Goal: Transaction & Acquisition: Purchase product/service

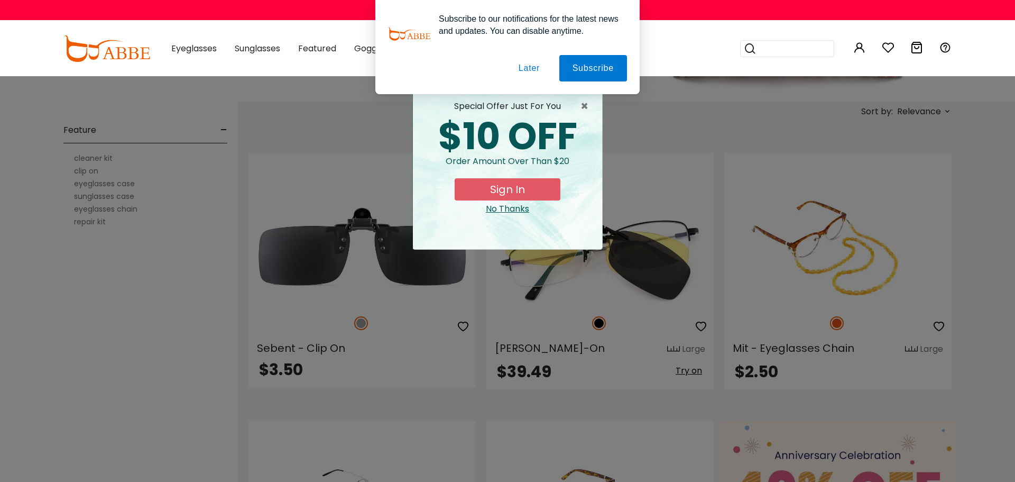
click at [529, 72] on button "Later" at bounding box center [529, 68] width 48 height 26
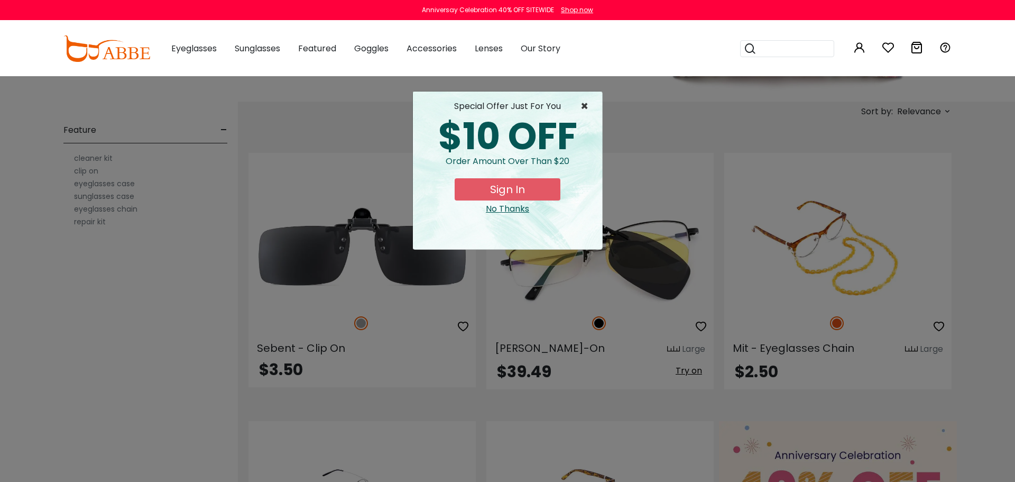
click at [581, 101] on span "×" at bounding box center [586, 106] width 13 height 13
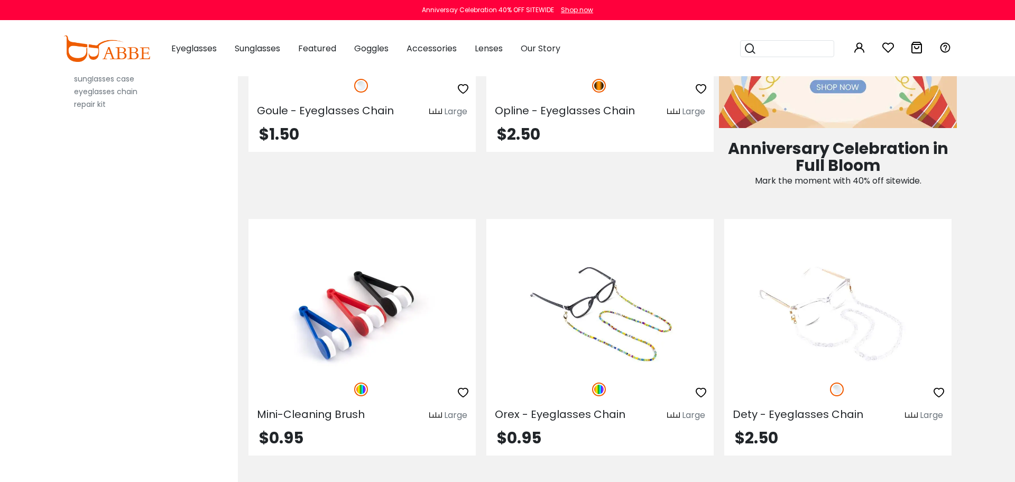
scroll to position [825, 0]
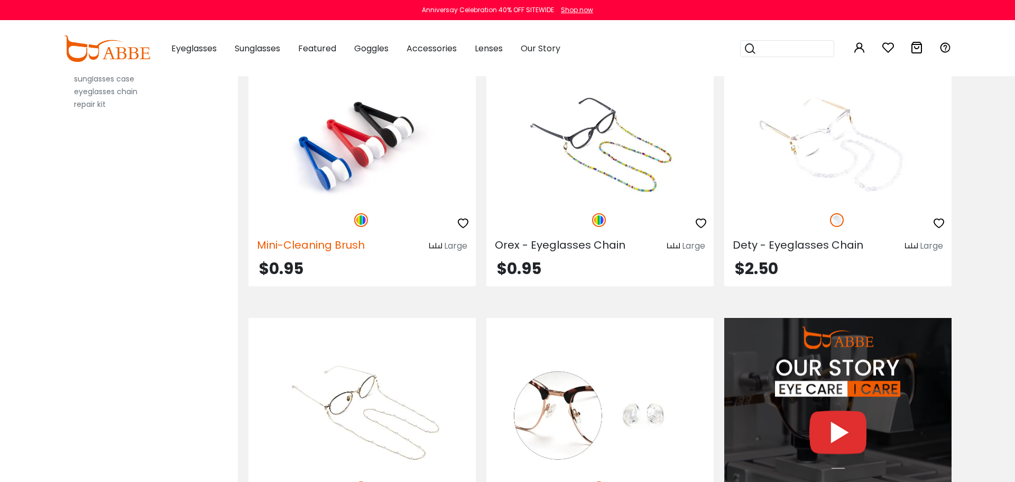
click at [313, 244] on span "Mini-Cleaning Brush" at bounding box center [311, 244] width 108 height 15
click at [345, 248] on span "Mini-Cleaning Brush" at bounding box center [311, 244] width 108 height 15
click at [321, 245] on span "Mini-Cleaning Brush" at bounding box center [311, 244] width 108 height 15
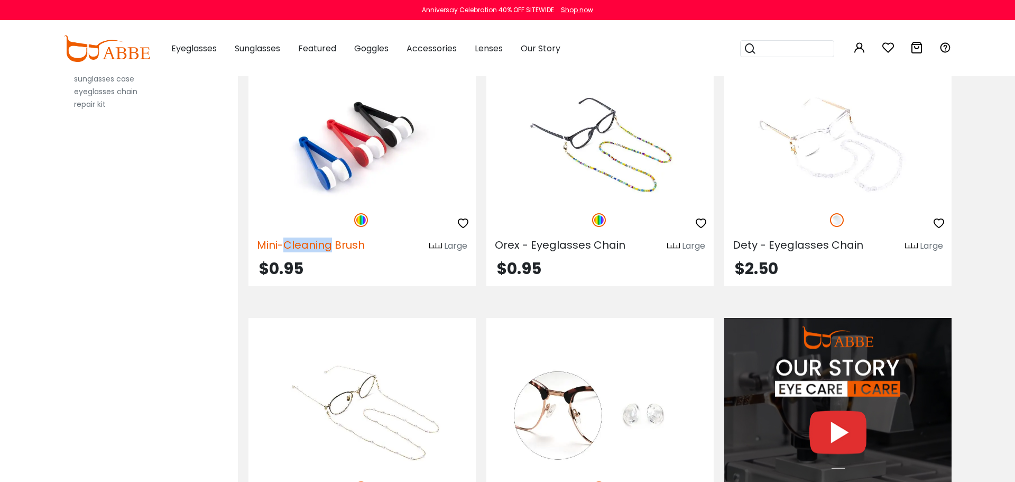
click at [321, 245] on span "Mini-Cleaning Brush" at bounding box center [311, 244] width 108 height 15
copy div "Mini-Cleaning Brush"
